Goal: Information Seeking & Learning: Learn about a topic

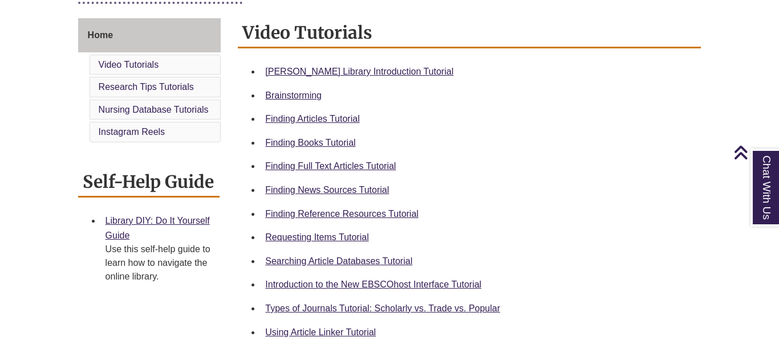
scroll to position [305, 0]
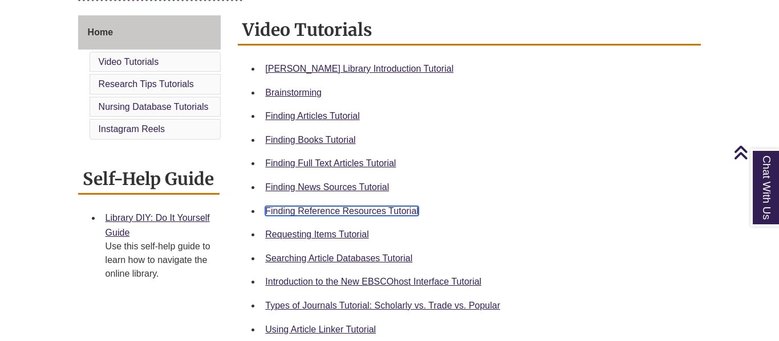
click at [390, 210] on link "Finding Reference Resources Tutorial" at bounding box center [341, 211] width 153 height 10
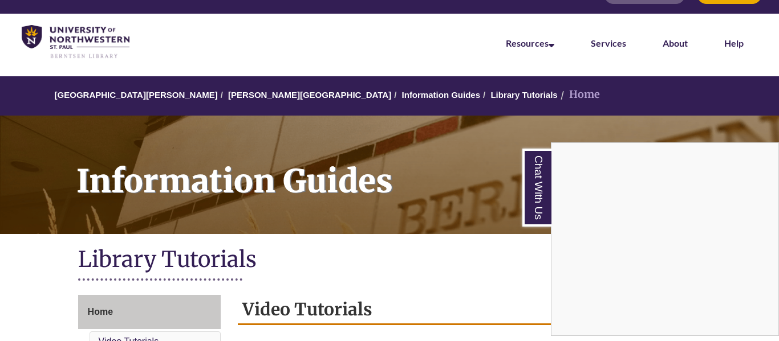
scroll to position [0, 0]
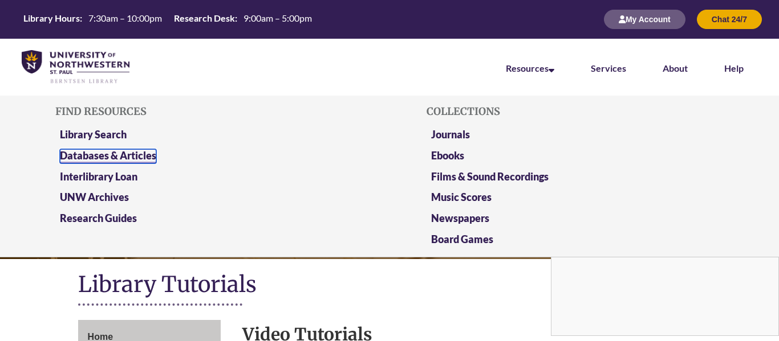
click at [120, 155] on link "Databases & Articles" at bounding box center [108, 156] width 96 height 14
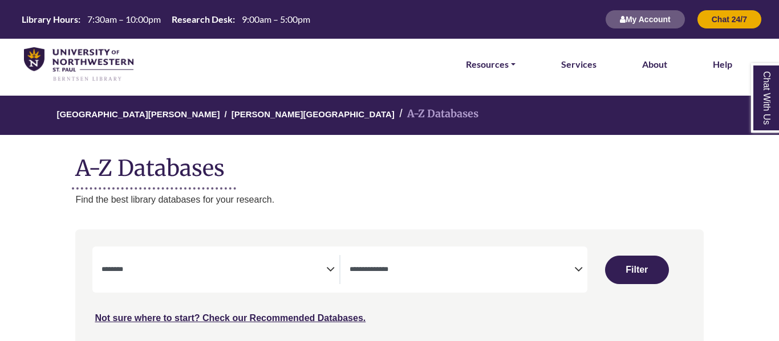
select select "Database Subject Filter"
select select "Database Types Filter"
select select "Database Subject Filter"
select select "Database Types Filter"
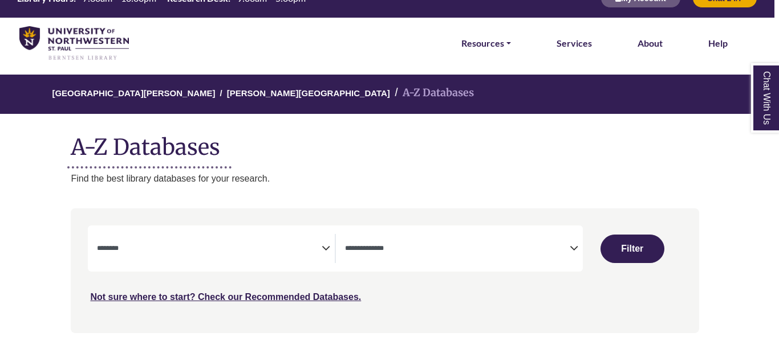
scroll to position [23, 5]
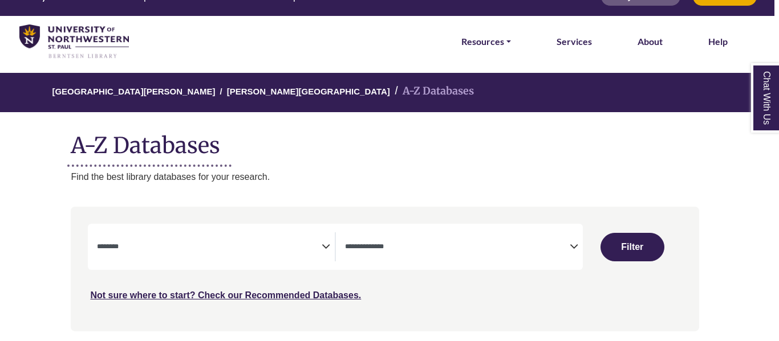
click at [322, 246] on icon "Search filters" at bounding box center [326, 245] width 9 height 17
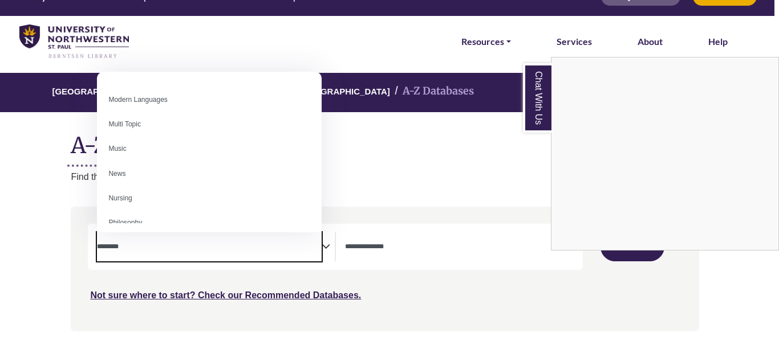
scroll to position [734, 0]
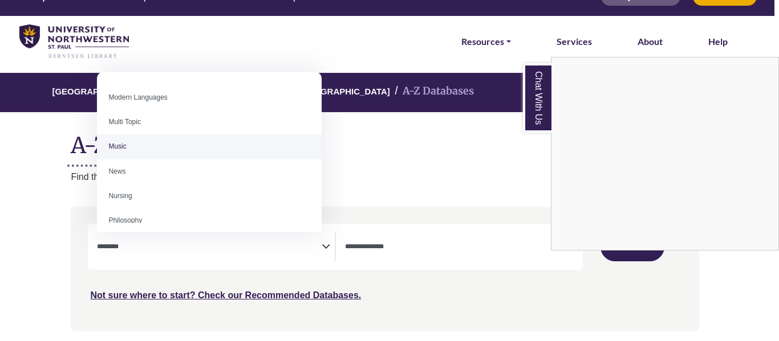
select select "*****"
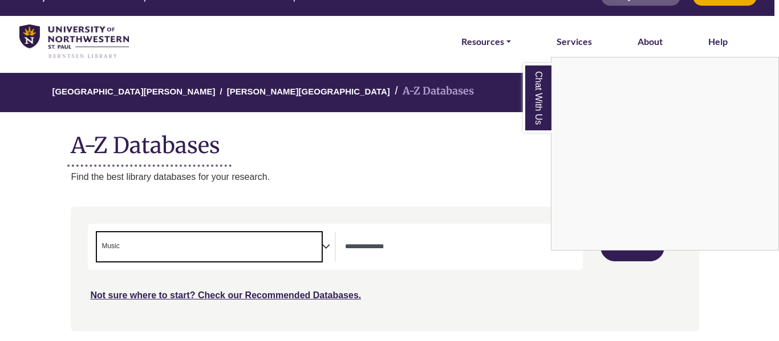
click at [408, 255] on div "Chat With Us" at bounding box center [389, 170] width 779 height 341
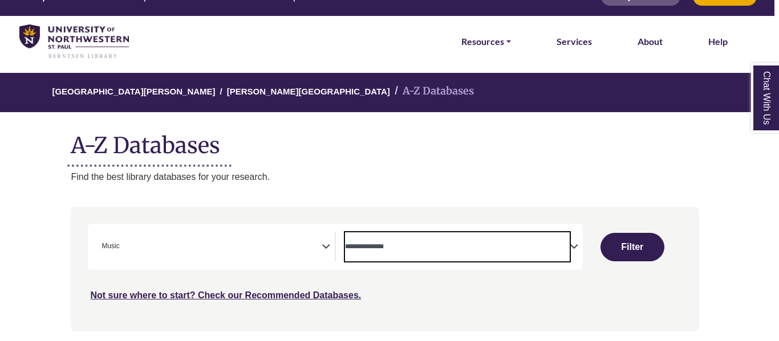
click at [414, 246] on textarea "Search" at bounding box center [457, 247] width 225 height 9
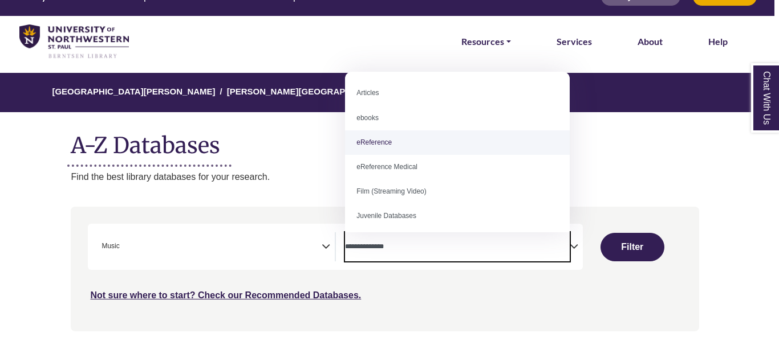
select select "*****"
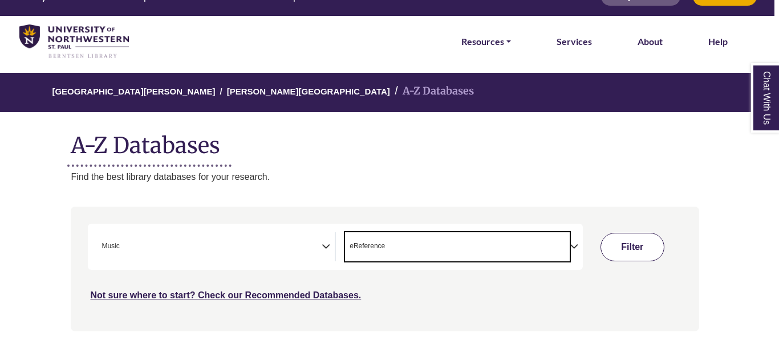
click at [608, 251] on button "Filter" at bounding box center [632, 247] width 64 height 29
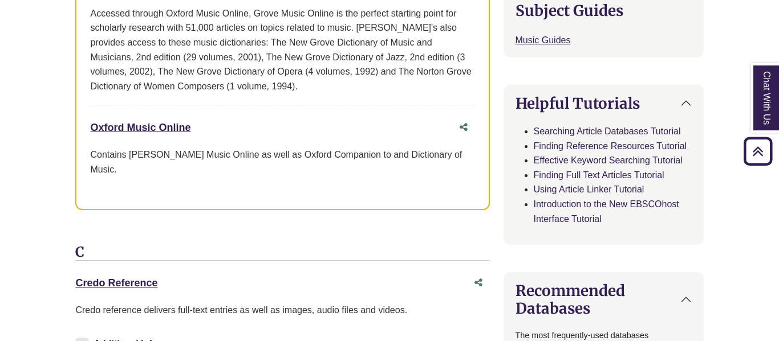
scroll to position [511, 0]
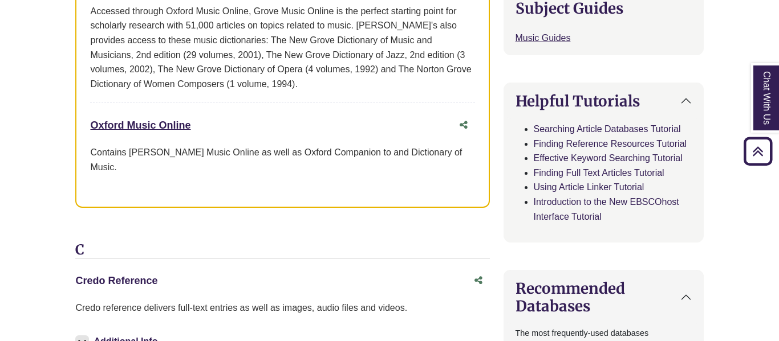
click at [144, 275] on link "Credo Reference This link opens in a new window" at bounding box center [116, 280] width 82 height 11
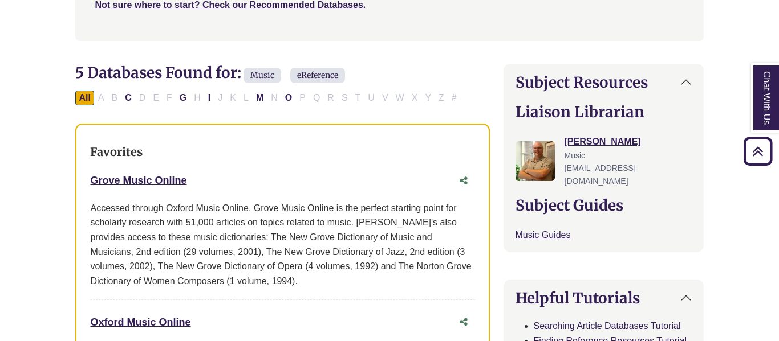
scroll to position [309, 0]
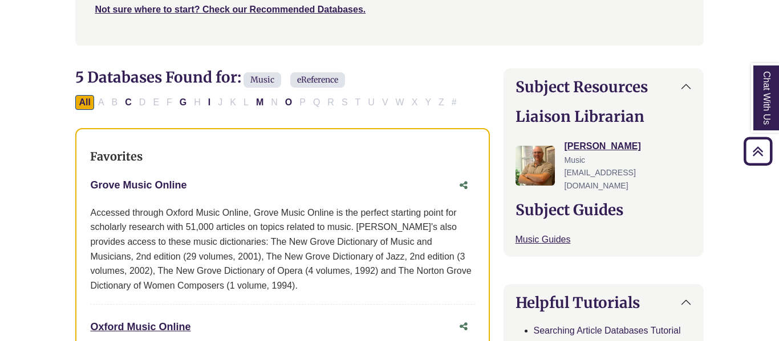
click at [147, 183] on link "Grove Music Online This link opens in a new window" at bounding box center [138, 185] width 96 height 11
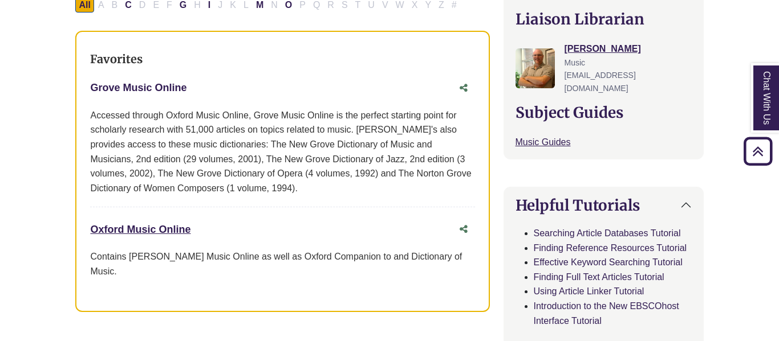
scroll to position [409, 0]
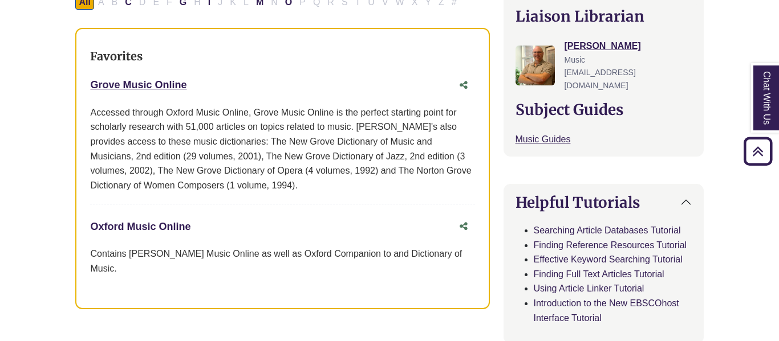
click at [143, 226] on link "Oxford Music Online This link opens in a new window" at bounding box center [140, 226] width 100 height 11
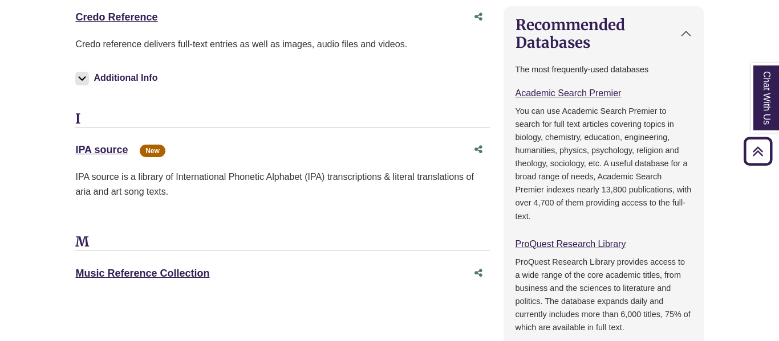
scroll to position [773, 0]
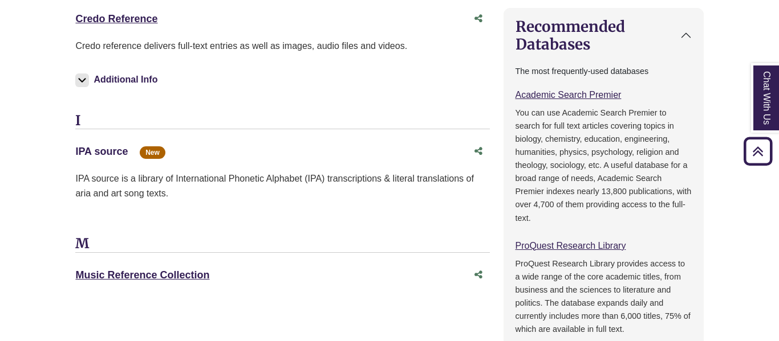
click at [89, 146] on link "IPA source This link opens in a new window" at bounding box center [101, 151] width 52 height 11
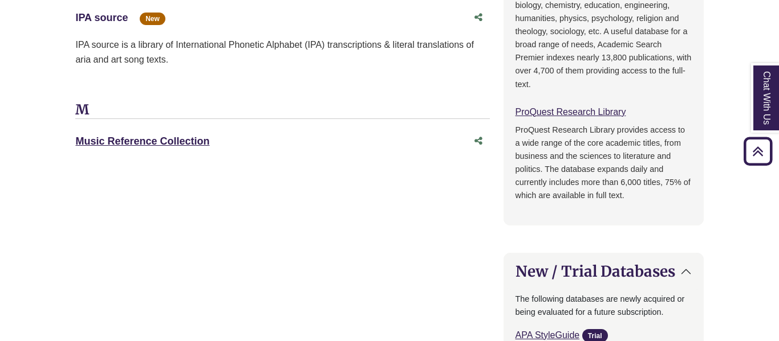
scroll to position [913, 0]
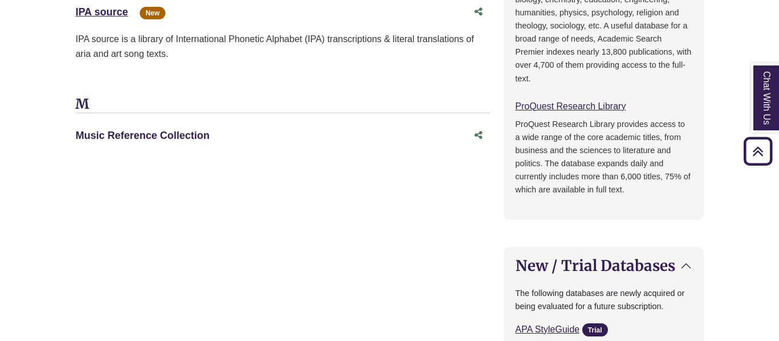
click at [179, 130] on link "Music Reference Collection This link opens in a new window" at bounding box center [142, 135] width 134 height 11
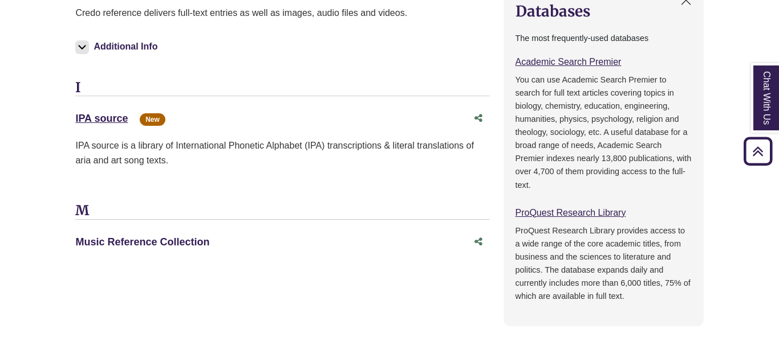
scroll to position [808, 0]
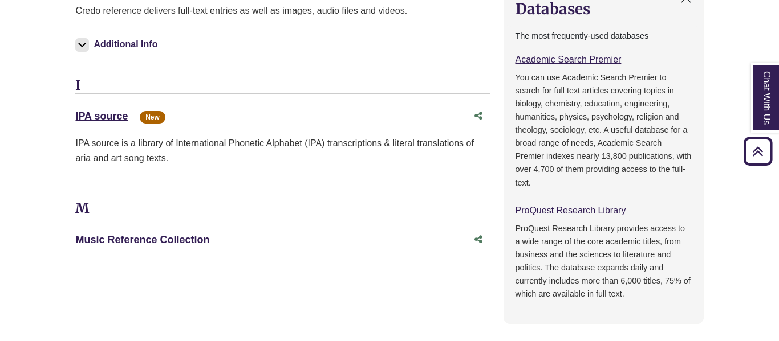
click at [571, 206] on link "ProQuest Research Library This link opens in a new window" at bounding box center [570, 211] width 111 height 10
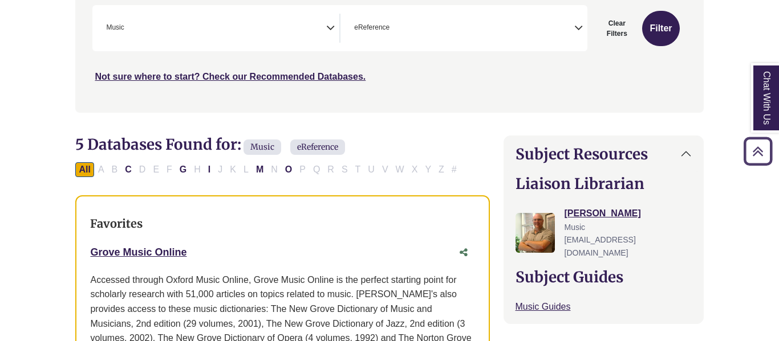
scroll to position [242, 0]
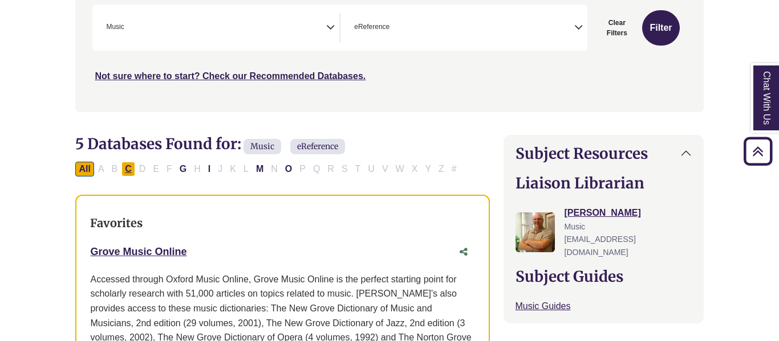
click at [128, 168] on button "C" at bounding box center [128, 169] width 14 height 15
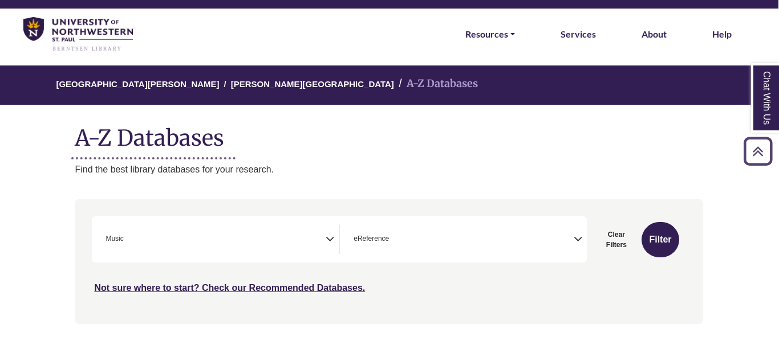
scroll to position [0, 1]
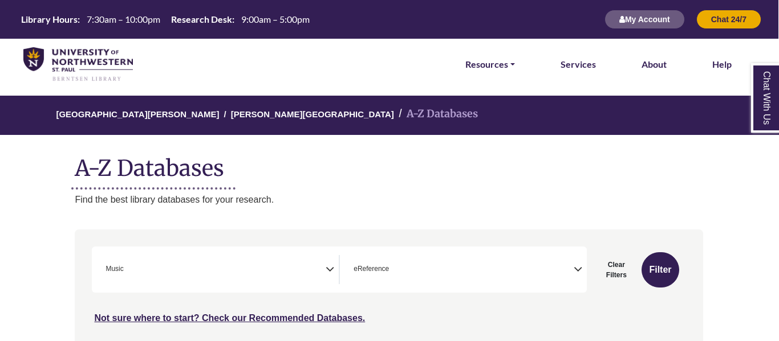
click at [295, 266] on span "× Music" at bounding box center [213, 269] width 225 height 29
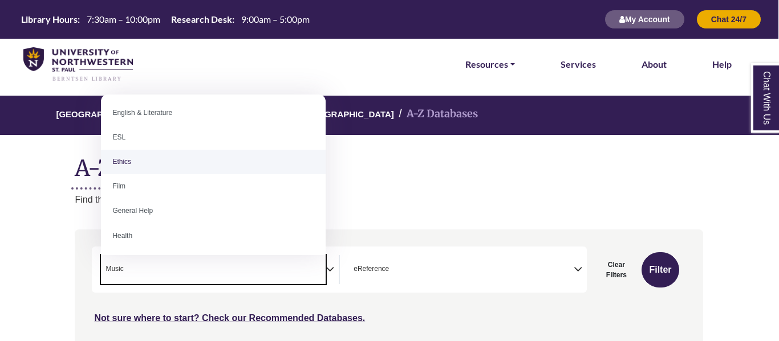
scroll to position [420, 0]
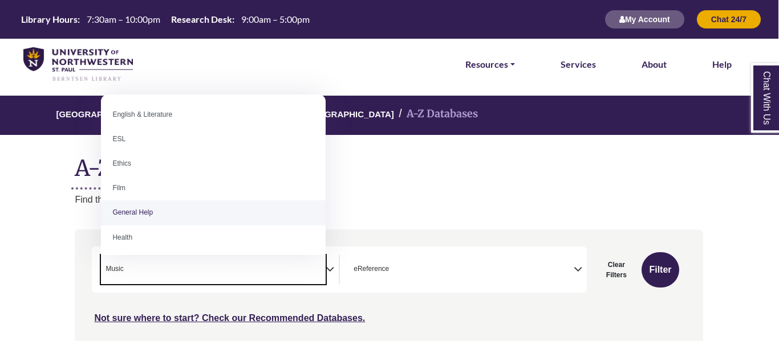
select select "*****"
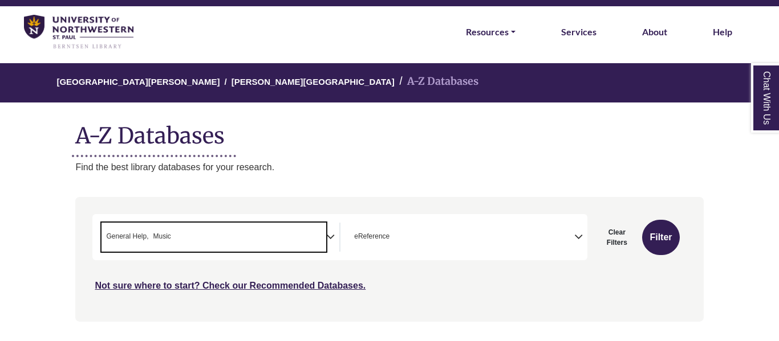
scroll to position [34, 0]
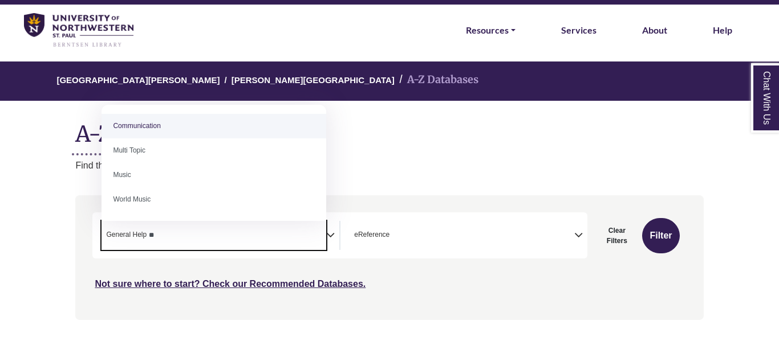
type textarea "*"
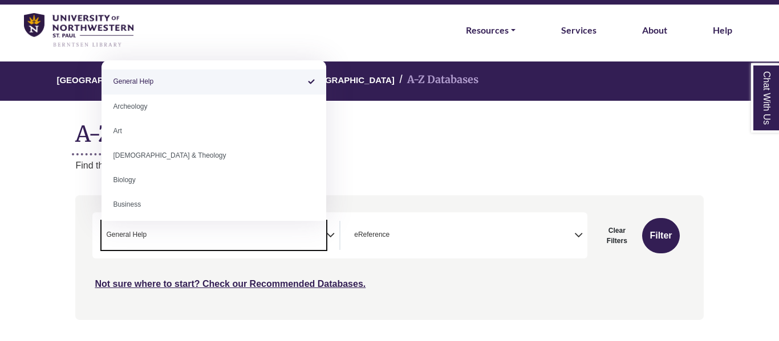
select select "Database Subject Filter"
type textarea "**********"
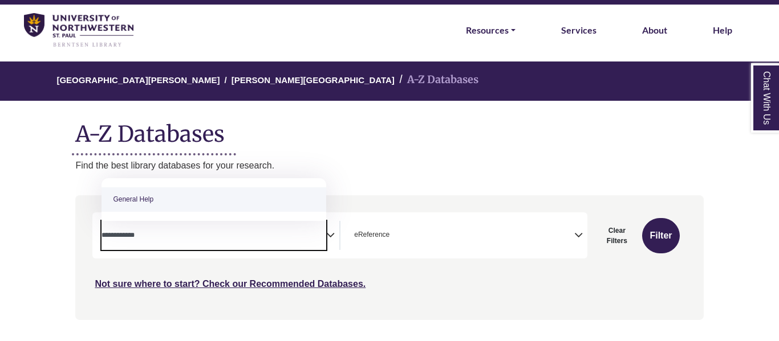
click at [381, 299] on div "Search filters" at bounding box center [389, 257] width 614 height 115
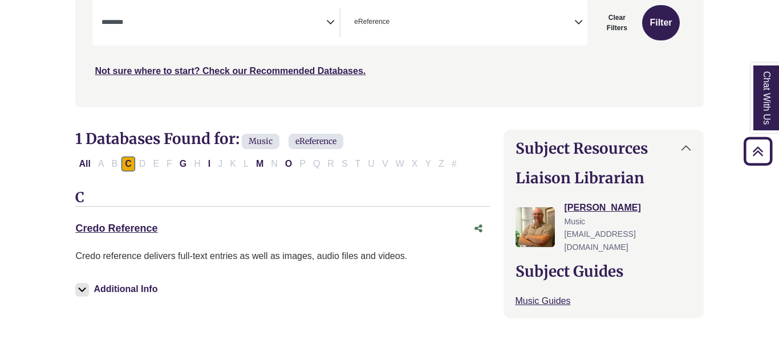
scroll to position [249, 0]
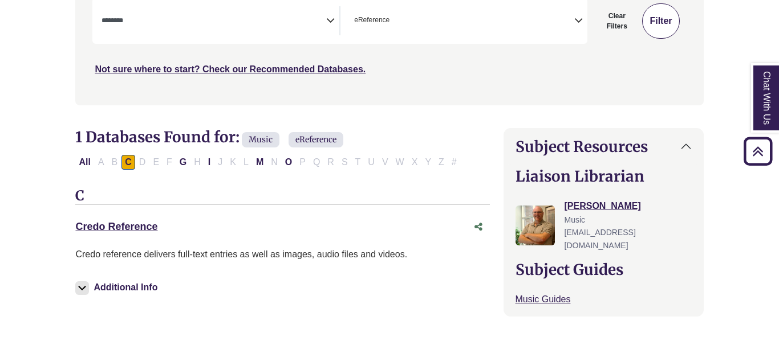
click at [671, 17] on button "Filter" at bounding box center [660, 20] width 37 height 35
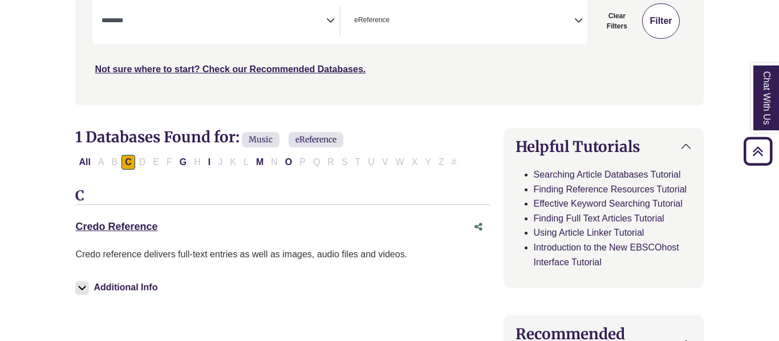
select select "Database Subject Filter"
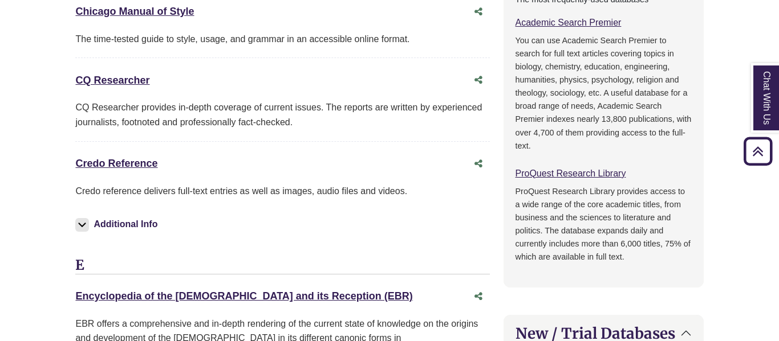
scroll to position [629, 0]
click at [108, 83] on link "CQ Researcher This link opens in a new window" at bounding box center [112, 80] width 74 height 11
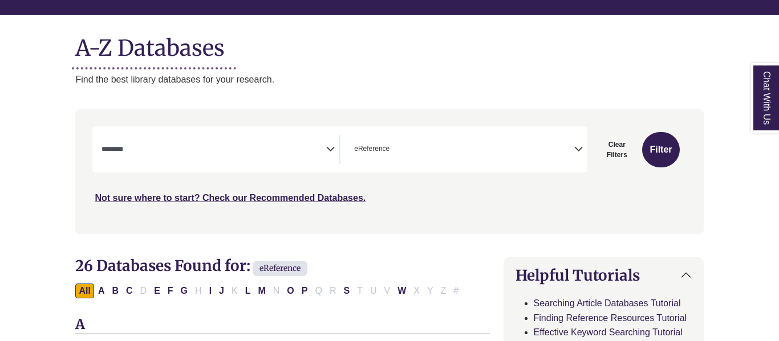
scroll to position [121, 0]
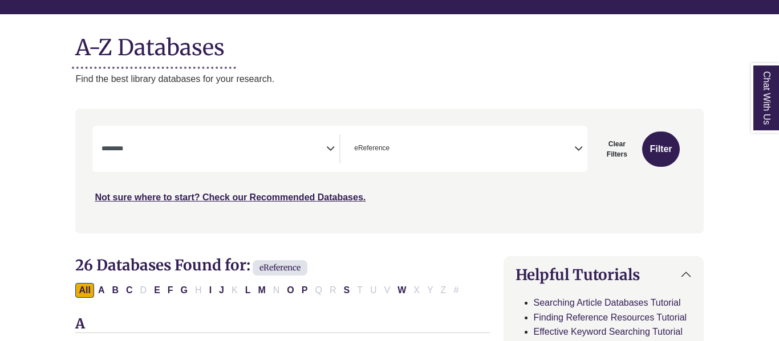
click at [328, 147] on icon "Search filters" at bounding box center [330, 147] width 9 height 17
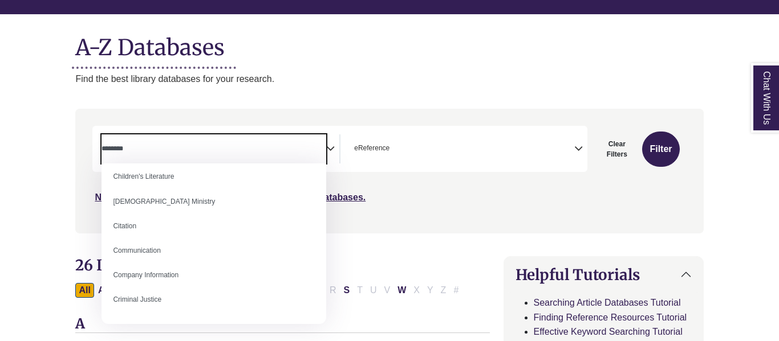
scroll to position [179, 0]
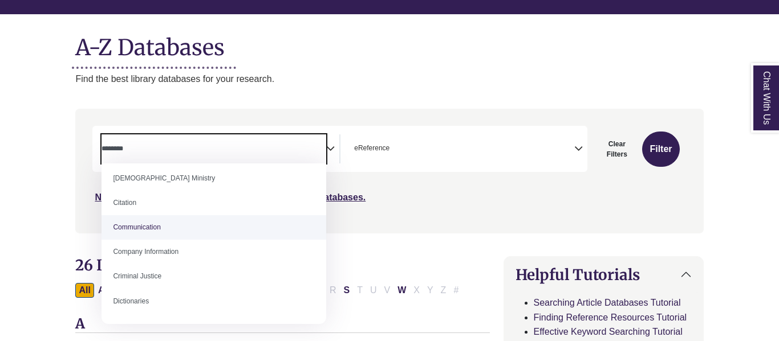
click at [422, 239] on div "**********" at bounding box center [388, 179] width 641 height 141
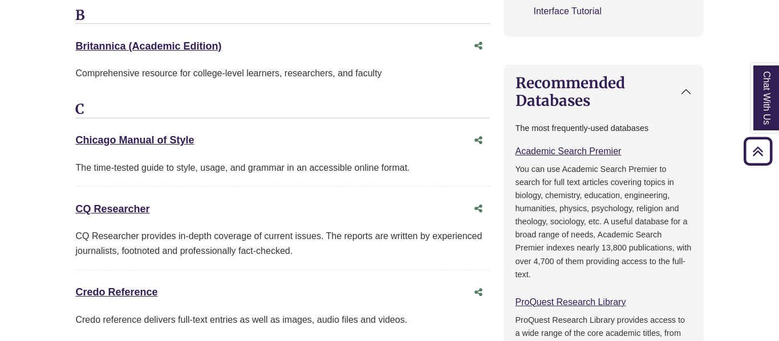
scroll to position [501, 0]
click at [186, 43] on link "Britannica (Academic Edition) This link opens in a new window" at bounding box center [148, 45] width 146 height 11
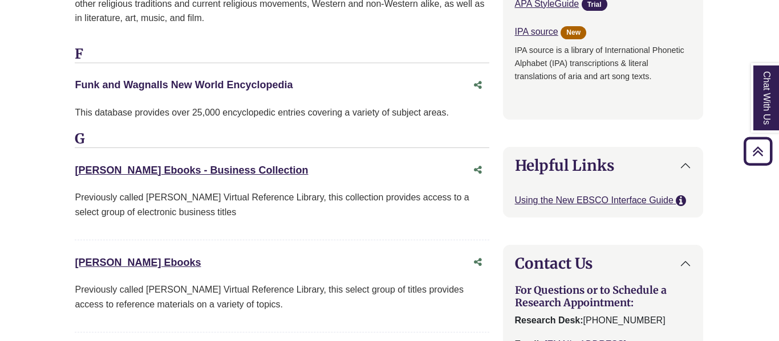
scroll to position [1023, 1]
click at [259, 79] on link "Funk and Wagnalls New World Encyclopedia This link opens in a new window" at bounding box center [183, 84] width 218 height 11
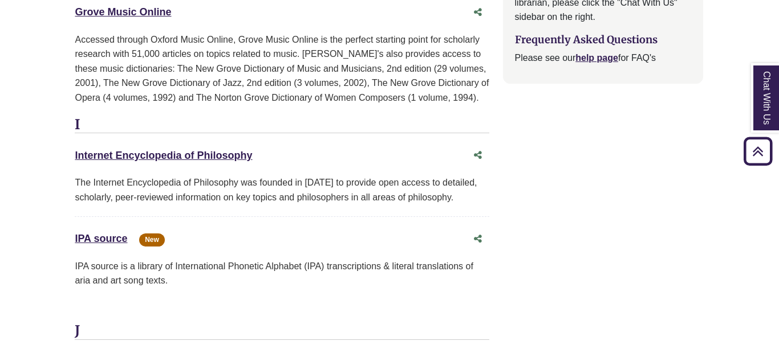
scroll to position [1461, 0]
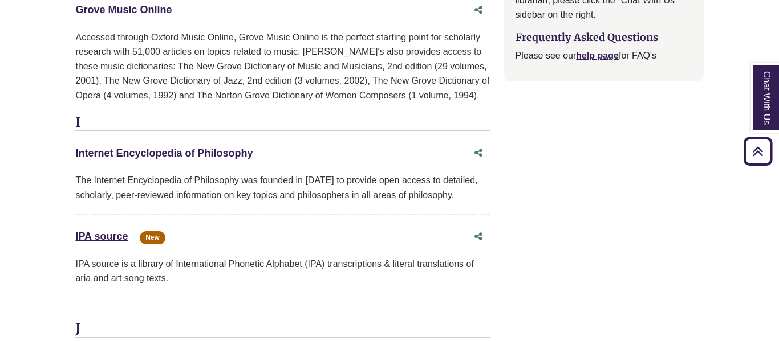
click at [228, 148] on link "Internet Encyclopedia of Philosophy This link opens in a new window" at bounding box center [163, 153] width 177 height 11
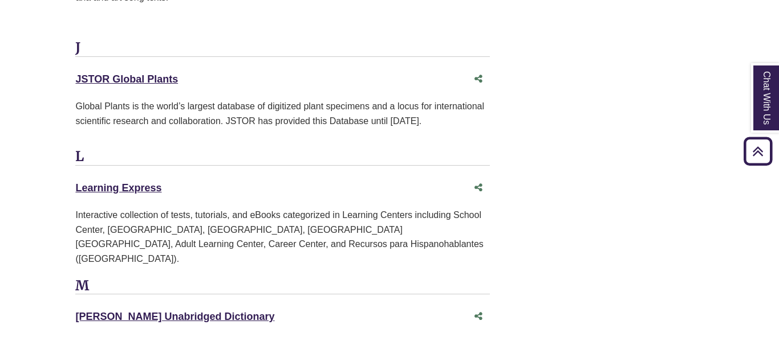
scroll to position [1743, 0]
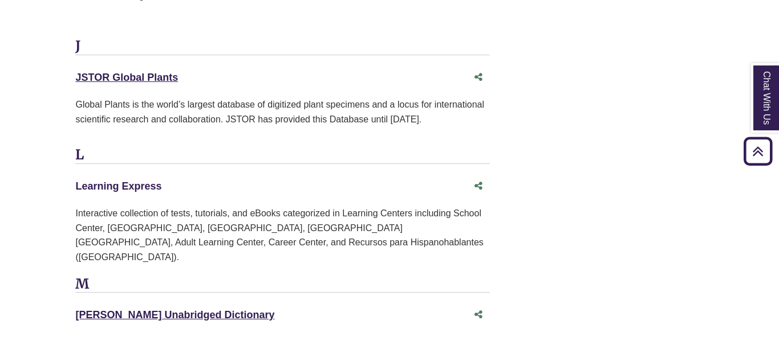
click at [140, 181] on link "Learning Express This link opens in a new window" at bounding box center [118, 186] width 86 height 11
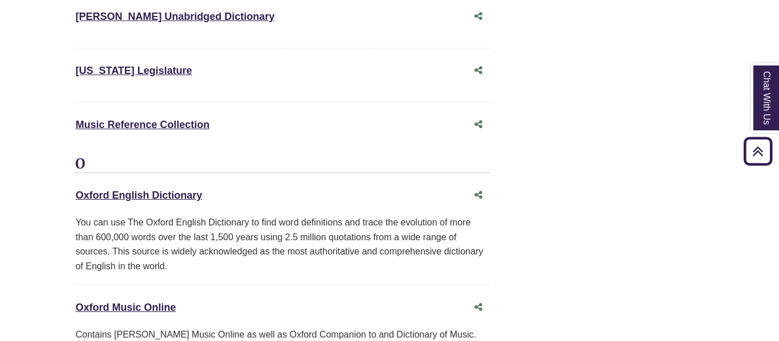
scroll to position [2043, 0]
click at [154, 119] on link "Music Reference Collection This link opens in a new window" at bounding box center [142, 124] width 134 height 11
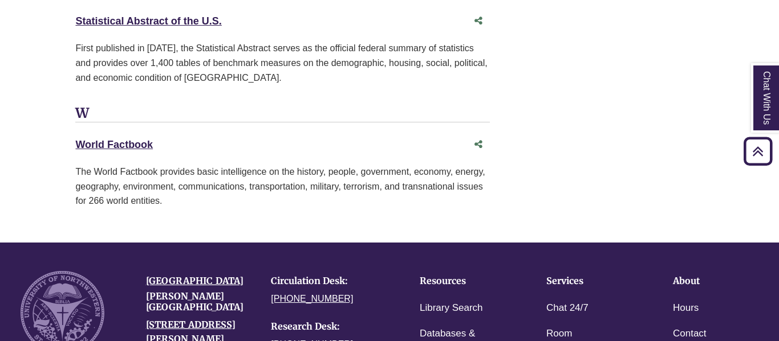
scroll to position [2844, 0]
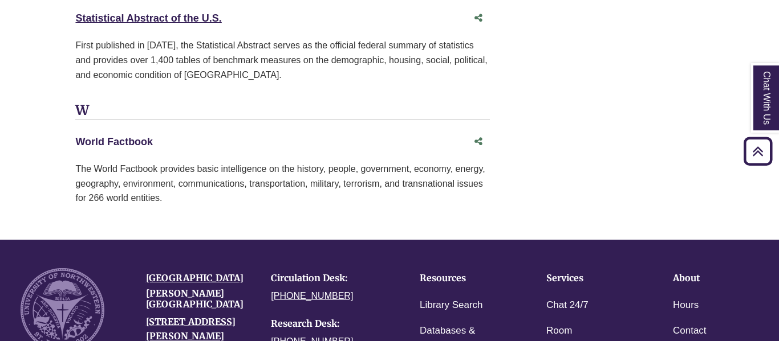
click at [110, 136] on link "World Factbook This link opens in a new window" at bounding box center [114, 141] width 78 height 11
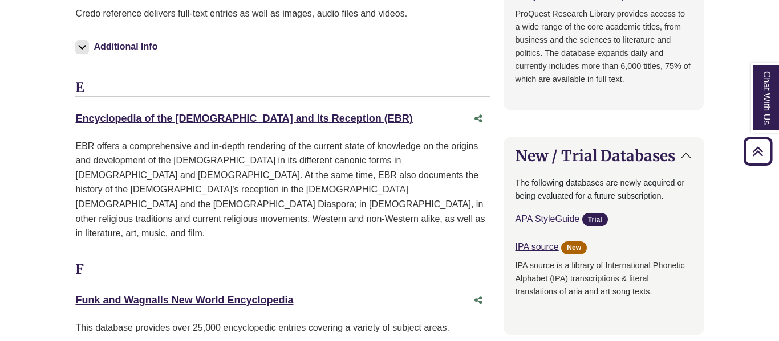
scroll to position [0, 0]
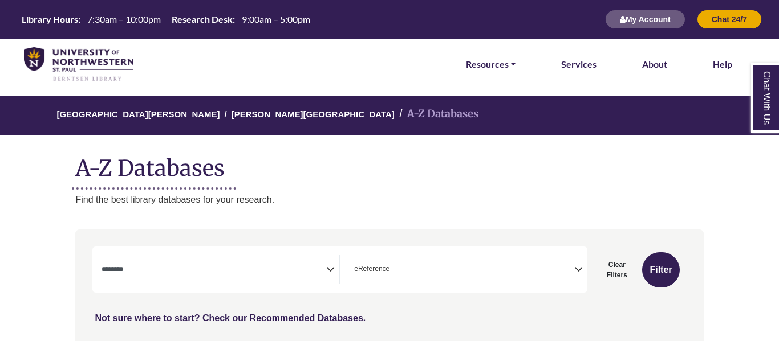
click at [764, 114] on link "Chat With Us" at bounding box center [765, 98] width 29 height 70
select select "Database Subject Filter"
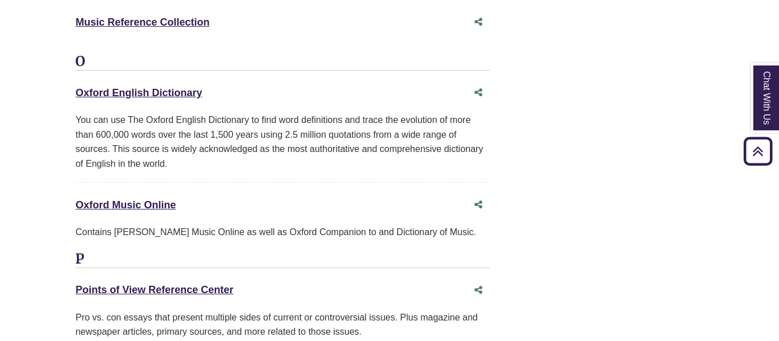
scroll to position [2150, 0]
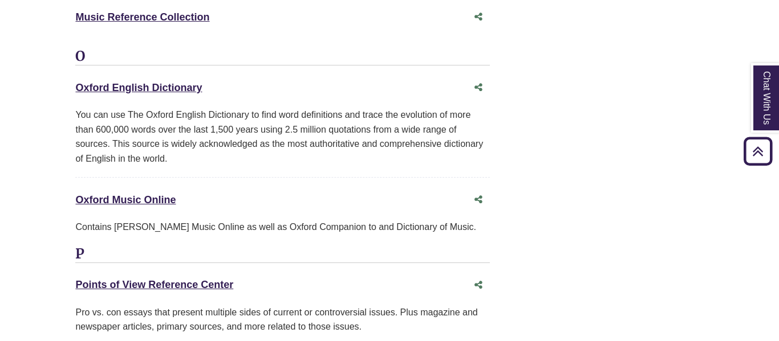
click at [146, 192] on div "Oxford Music Online This link opens in a new window" at bounding box center [270, 200] width 391 height 17
click at [153, 194] on link "Oxford Music Online This link opens in a new window" at bounding box center [125, 199] width 100 height 11
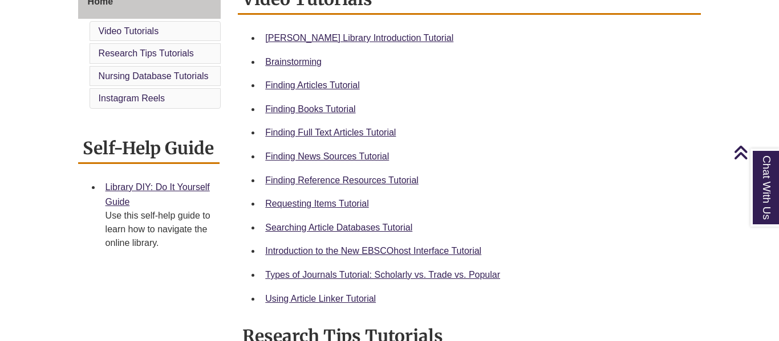
scroll to position [338, 0]
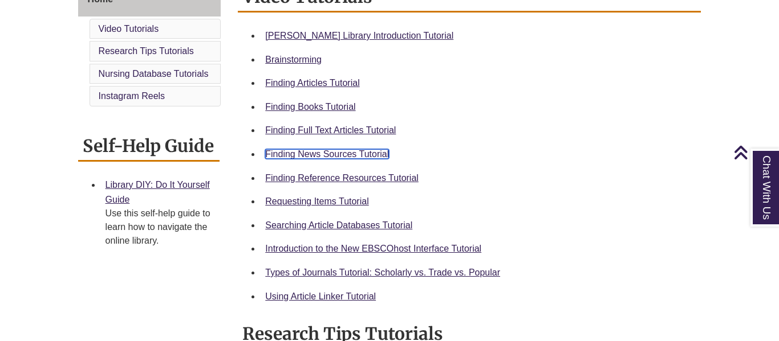
click at [336, 152] on link "Finding News Sources Tutorial" at bounding box center [327, 154] width 124 height 10
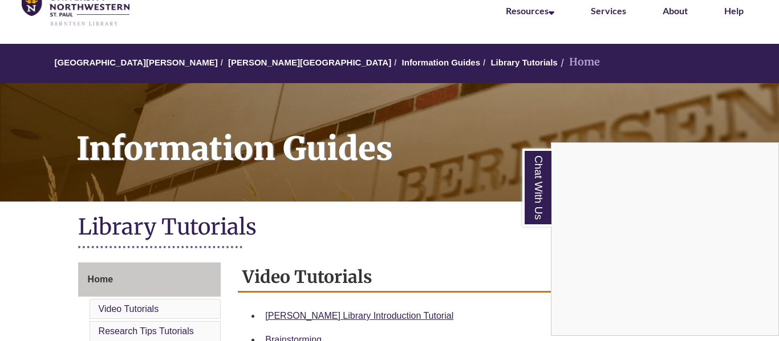
scroll to position [0, 0]
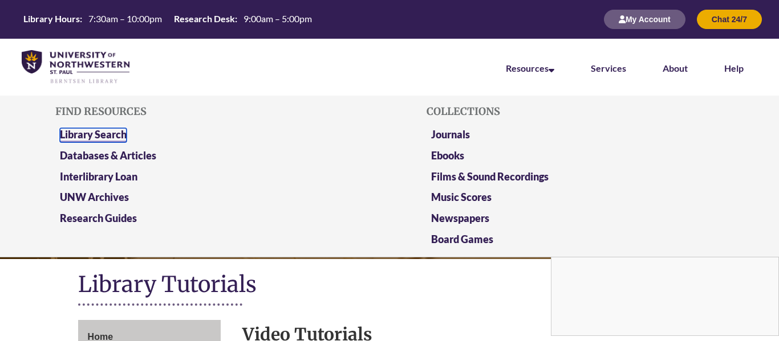
click at [103, 135] on link "Library Search" at bounding box center [93, 135] width 67 height 14
